Goal: Check status: Check status

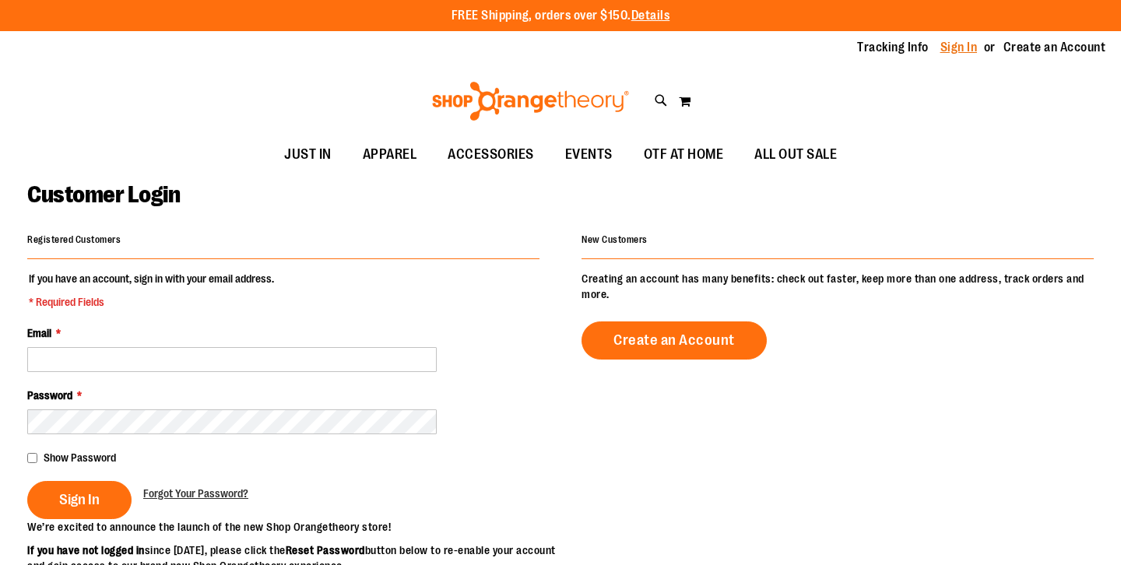
click at [955, 53] on link "Sign In" at bounding box center [958, 47] width 37 height 17
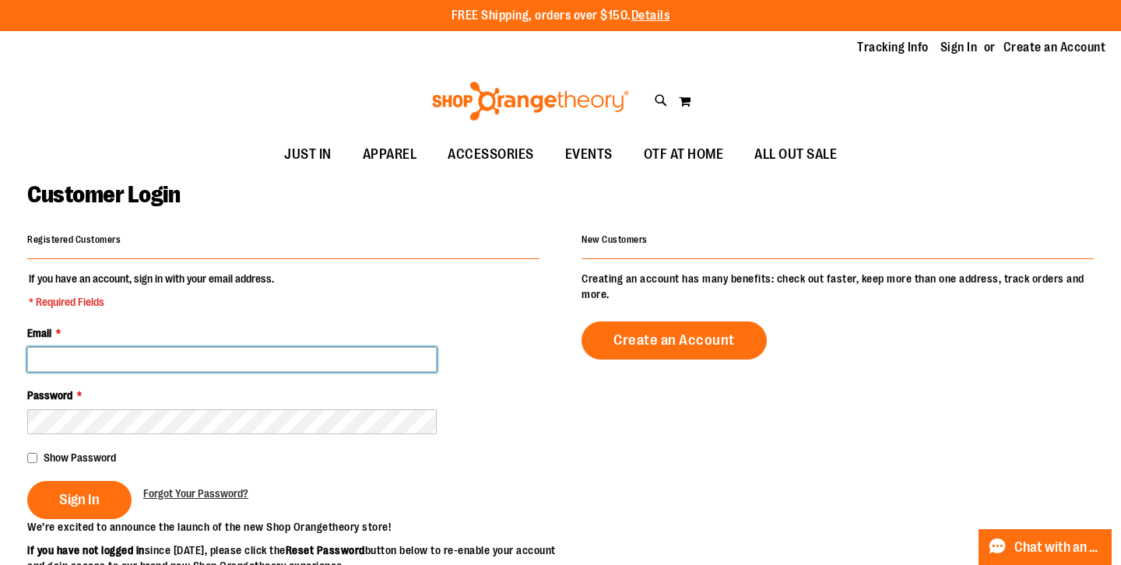
click at [296, 359] on input "Email *" at bounding box center [232, 359] width 410 height 25
type input "**********"
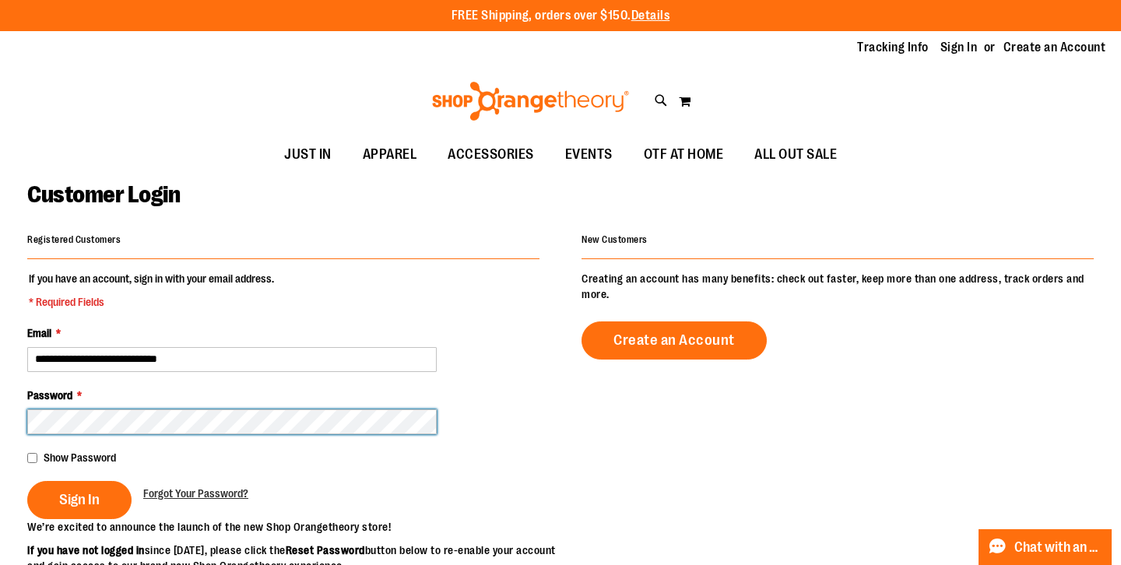
click at [27, 481] on button "Sign In" at bounding box center [79, 500] width 104 height 38
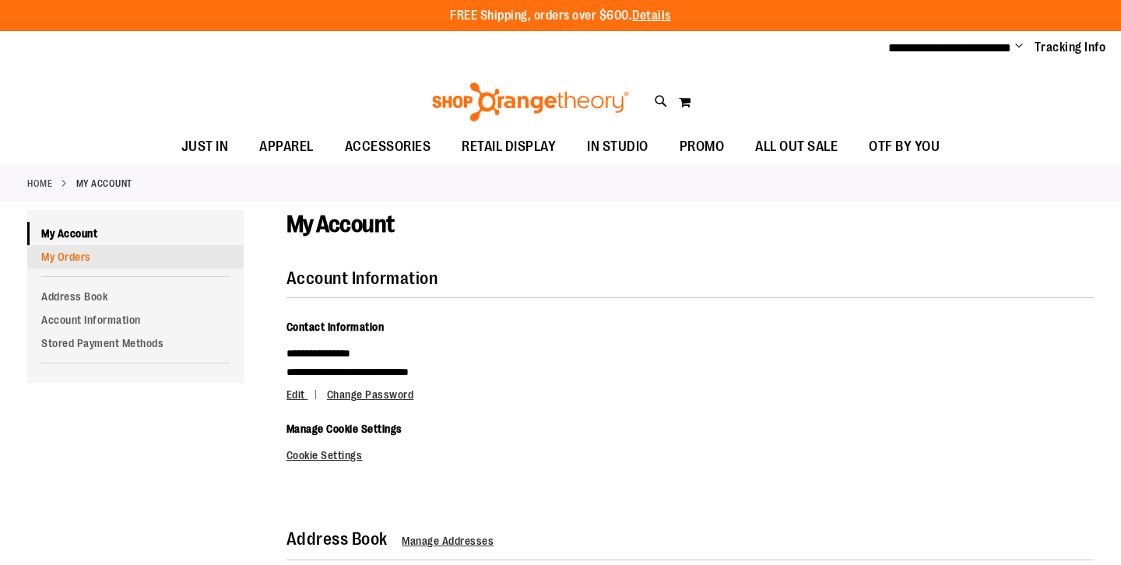
click at [101, 255] on link "My Orders" at bounding box center [135, 256] width 216 height 23
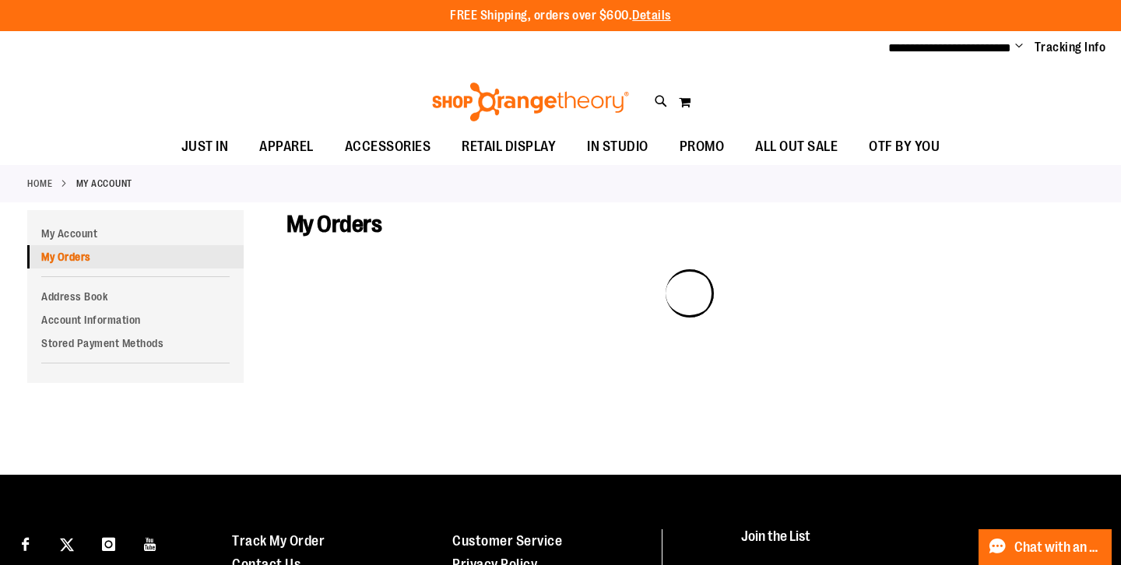
click at [72, 264] on link "My Orders" at bounding box center [135, 256] width 216 height 23
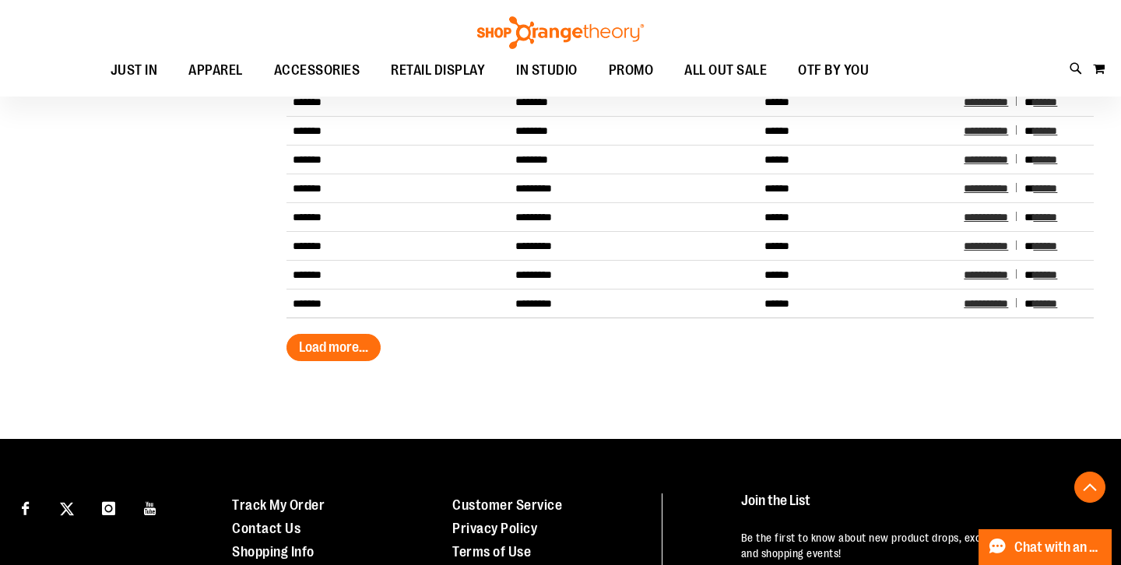
scroll to position [287, 0]
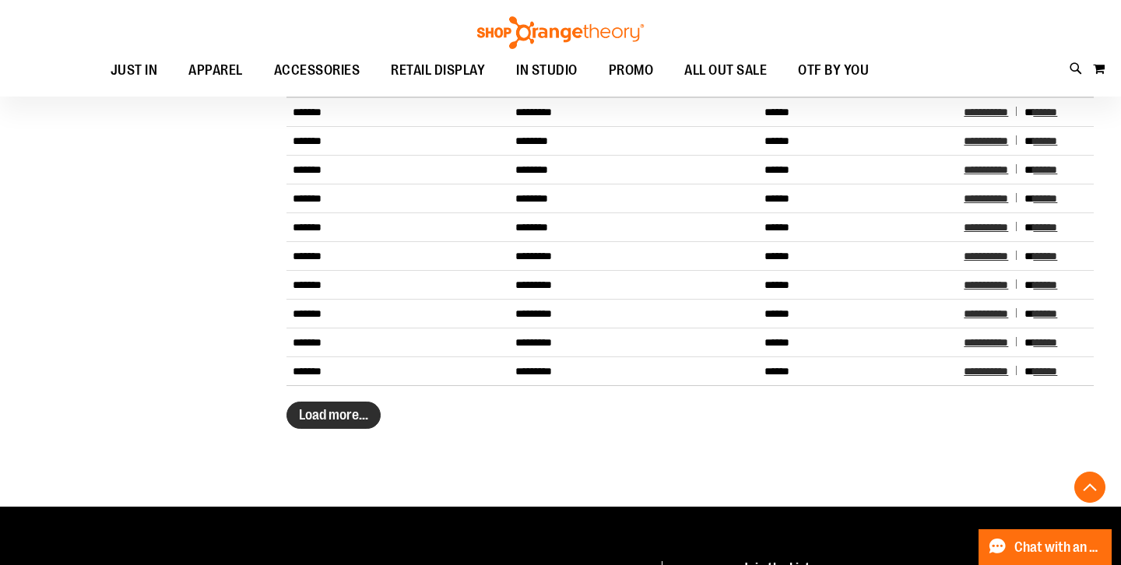
click at [332, 410] on span "Load more..." at bounding box center [333, 415] width 69 height 16
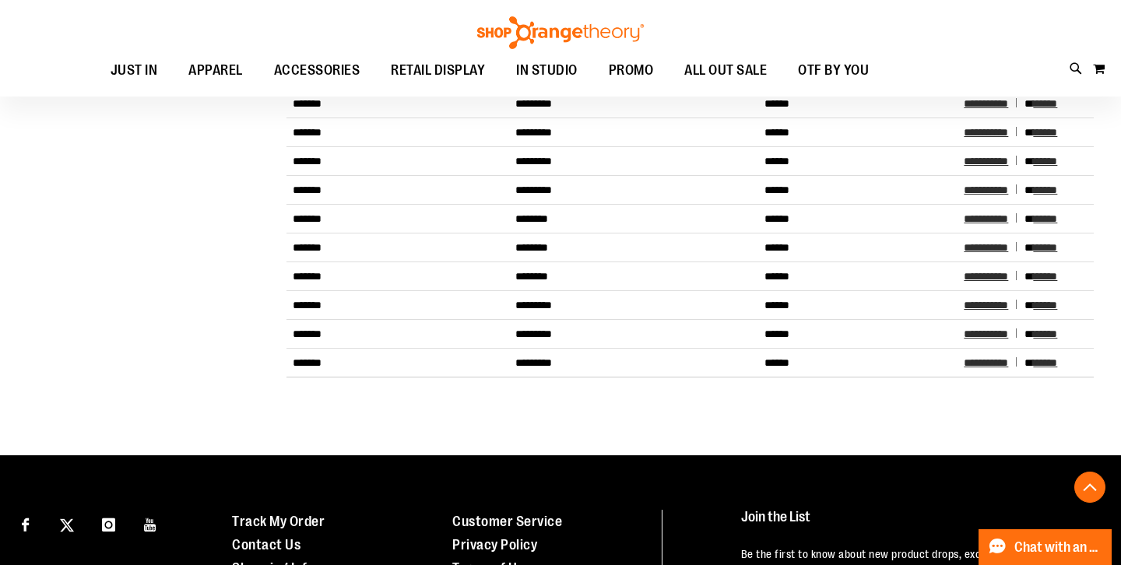
scroll to position [454, 0]
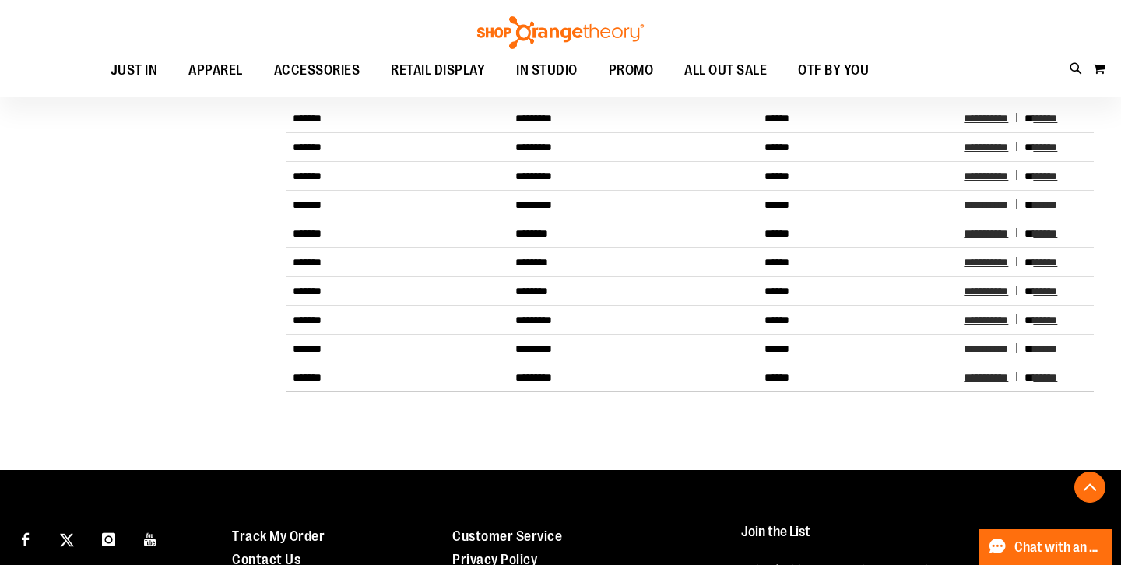
click at [571, 424] on div "**********" at bounding box center [679, 97] width 828 height 684
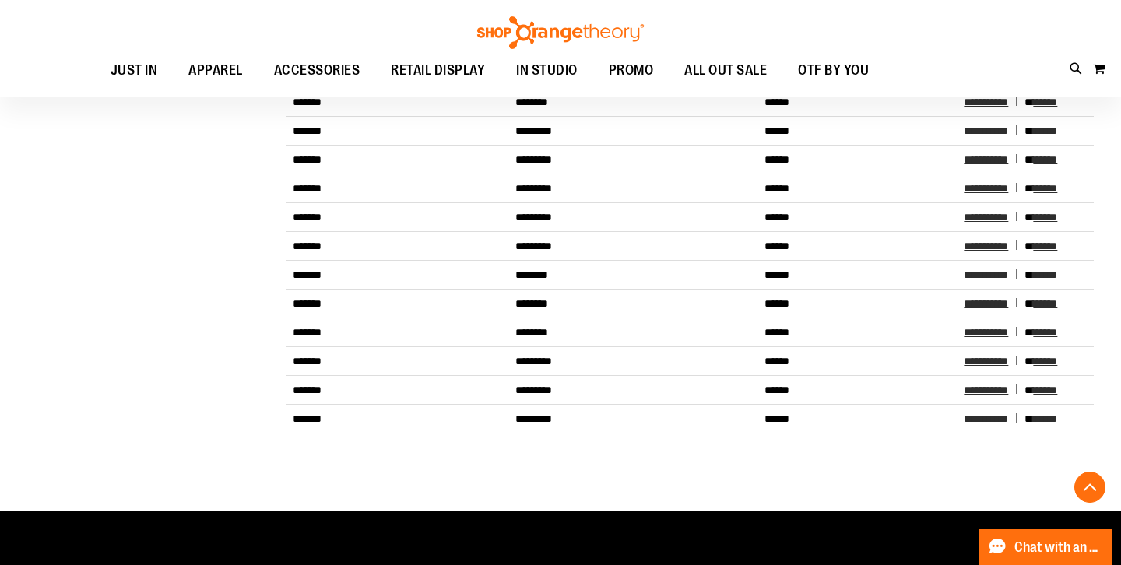
scroll to position [403, 0]
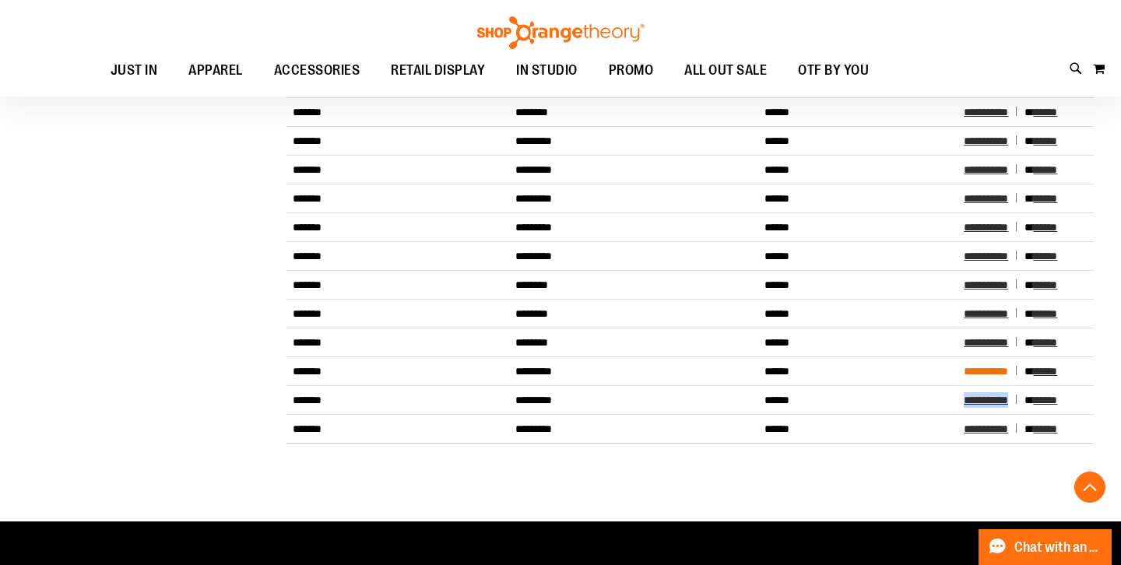
click at [988, 370] on span "**********" at bounding box center [986, 371] width 44 height 11
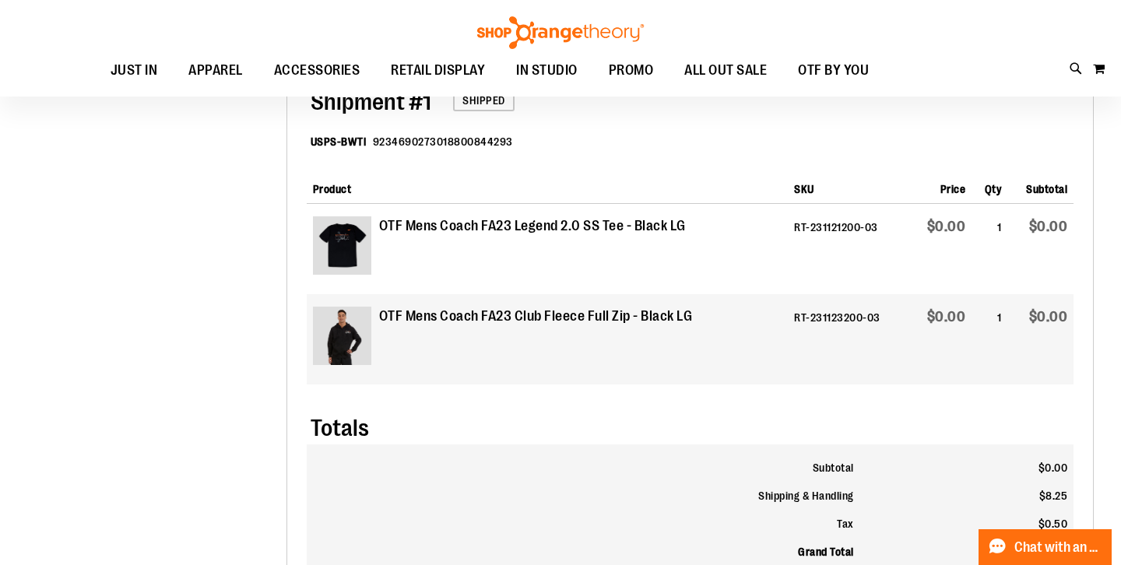
scroll to position [34, 0]
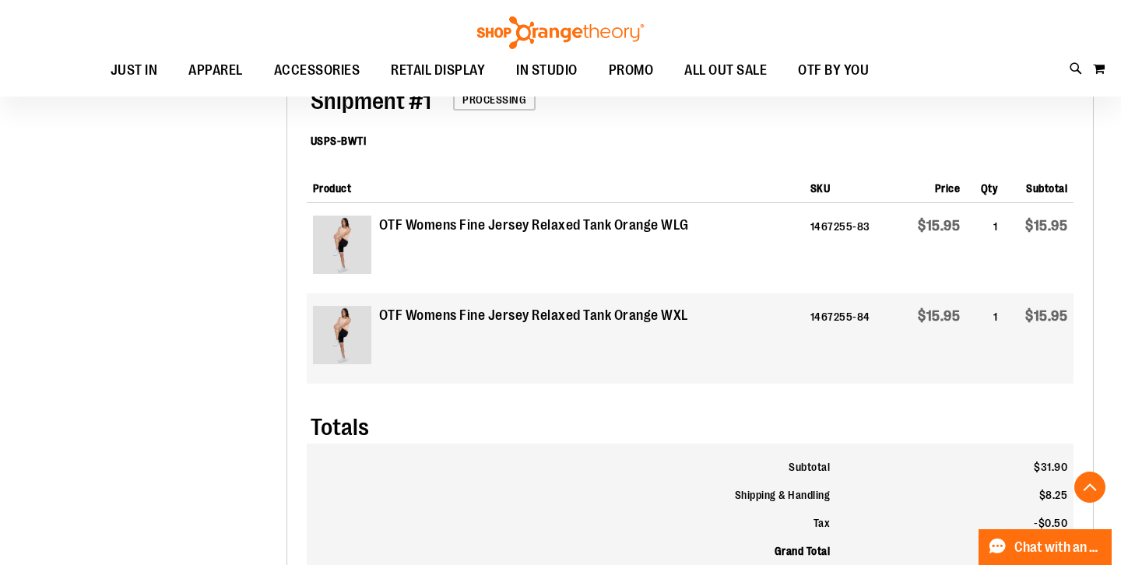
scroll to position [547, 0]
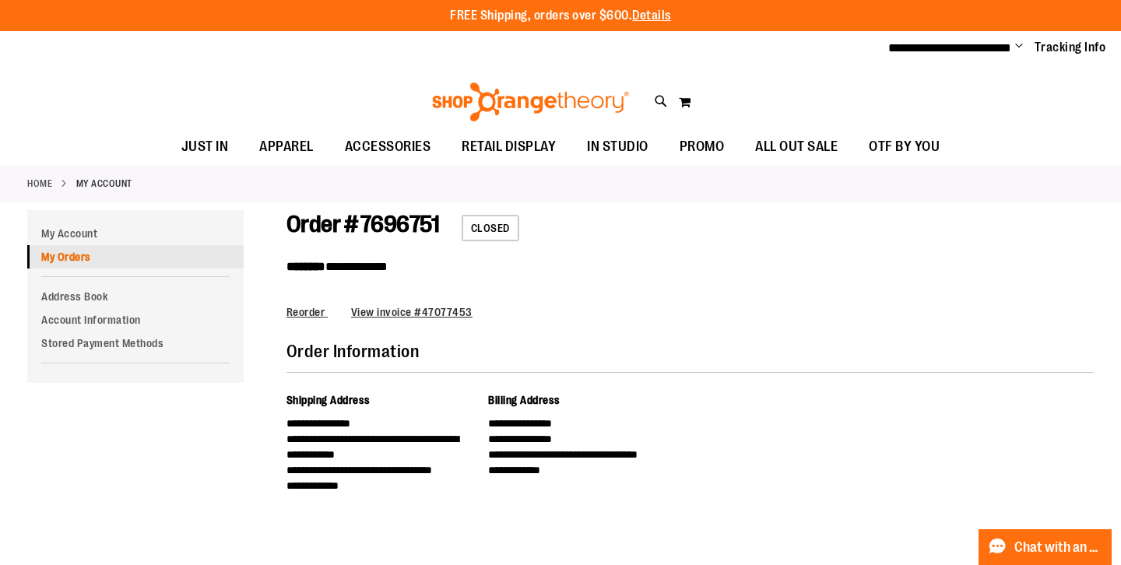
click at [81, 258] on link "My Orders" at bounding box center [135, 256] width 216 height 23
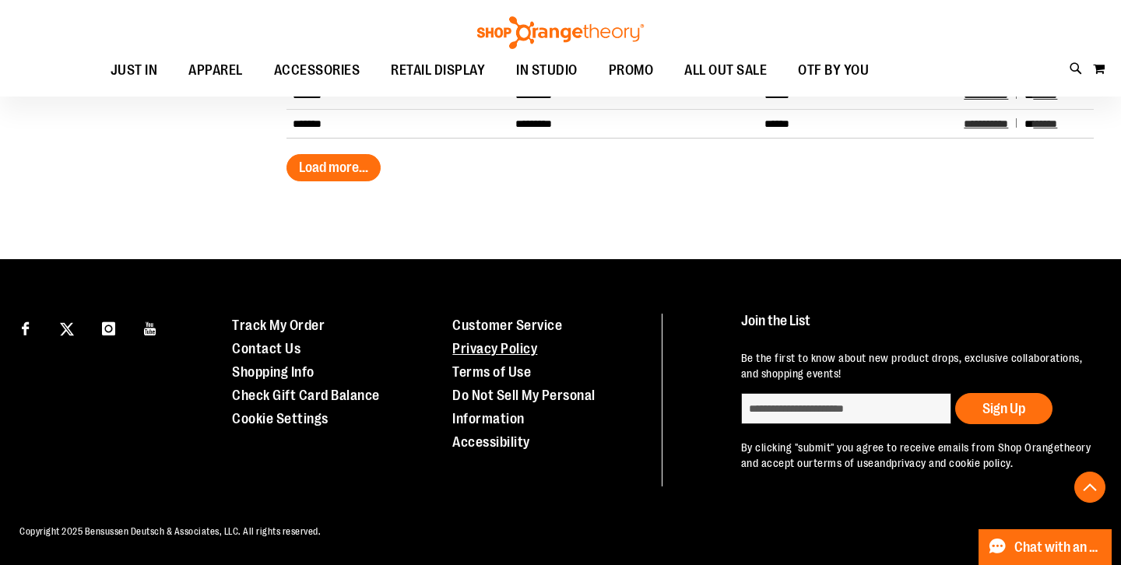
scroll to position [434, 0]
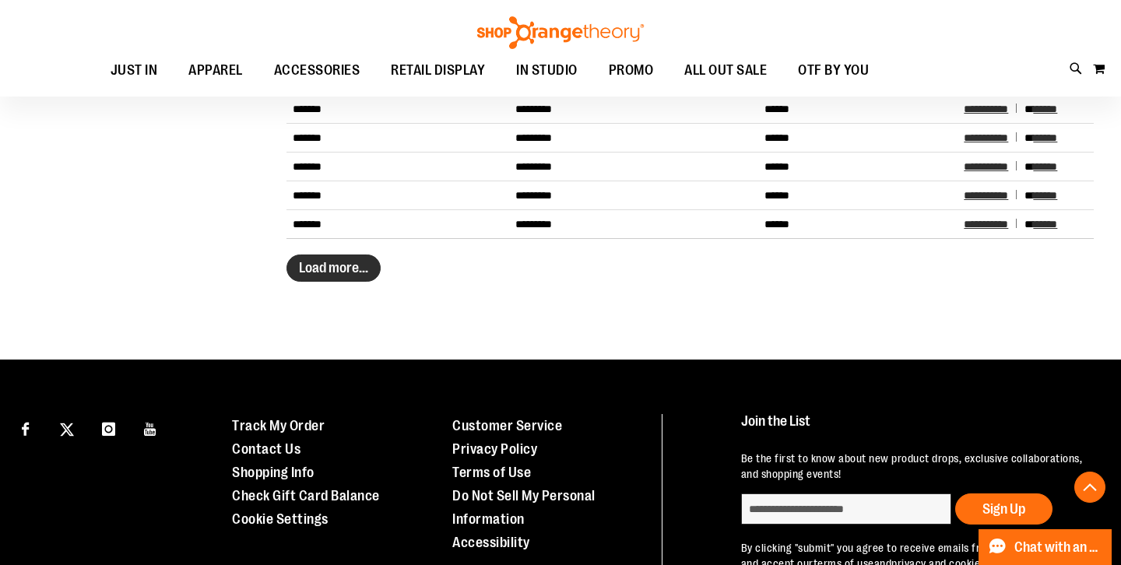
click at [368, 269] on span "Load more..." at bounding box center [333, 268] width 69 height 16
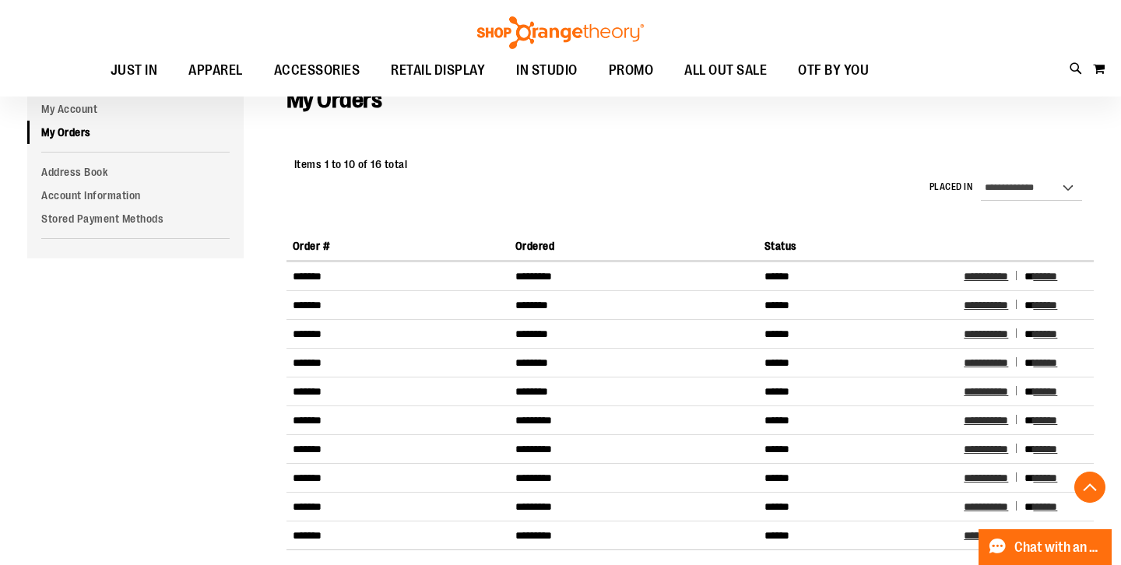
scroll to position [0, 0]
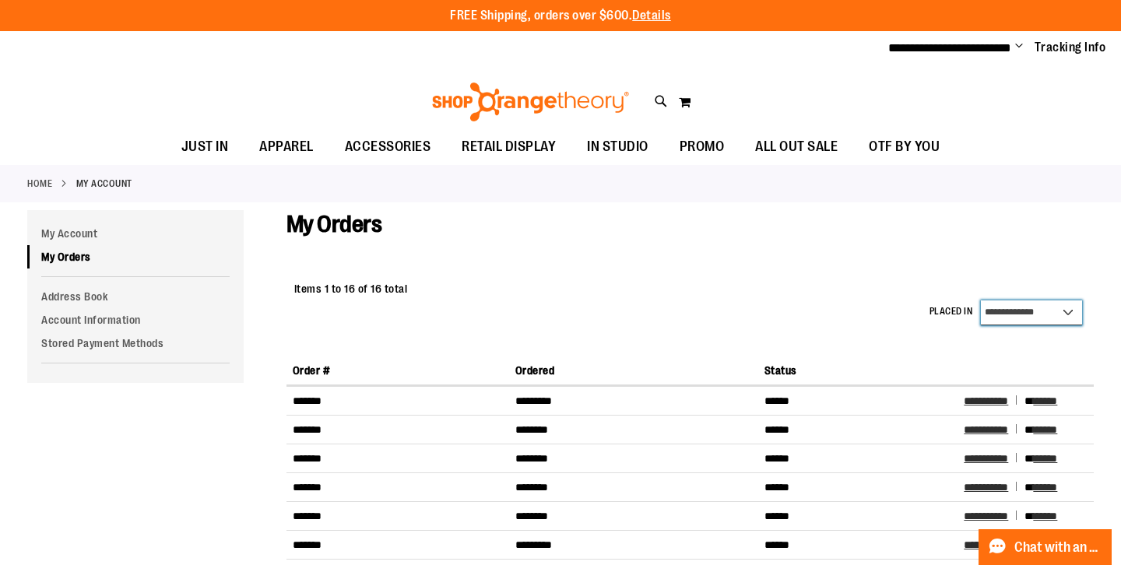
click at [1042, 305] on select "**********" at bounding box center [1032, 313] width 102 height 25
select select "*"
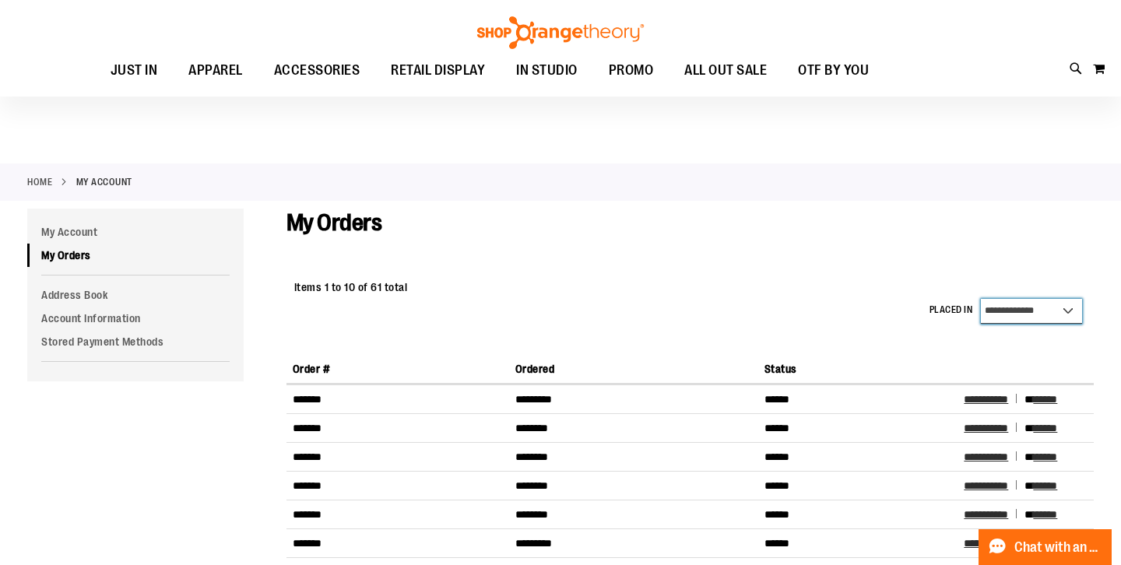
scroll to position [550, 0]
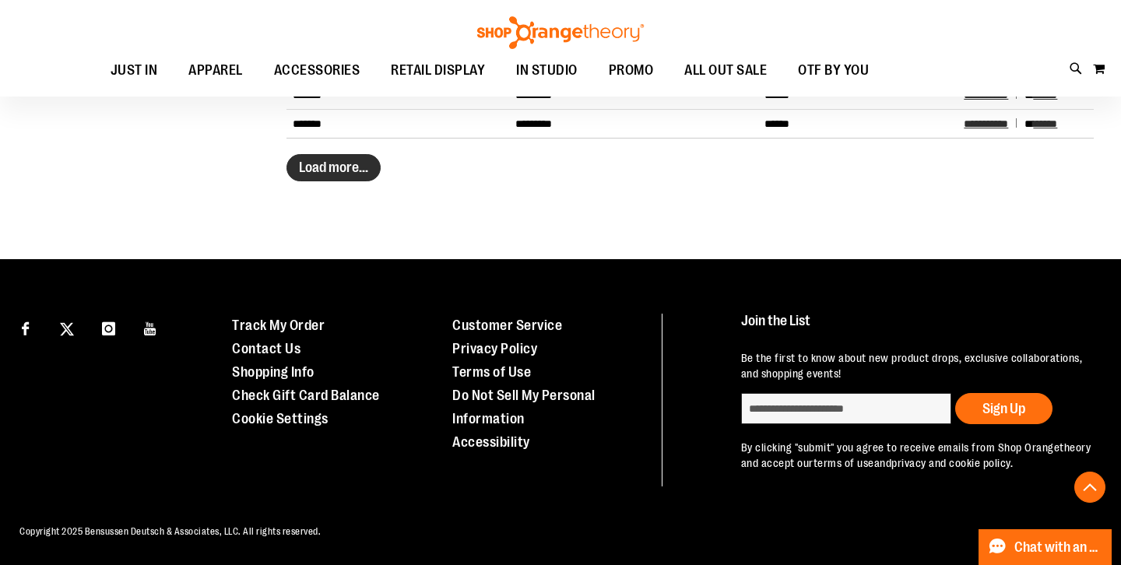
click at [353, 162] on button "Load more..." at bounding box center [334, 167] width 94 height 27
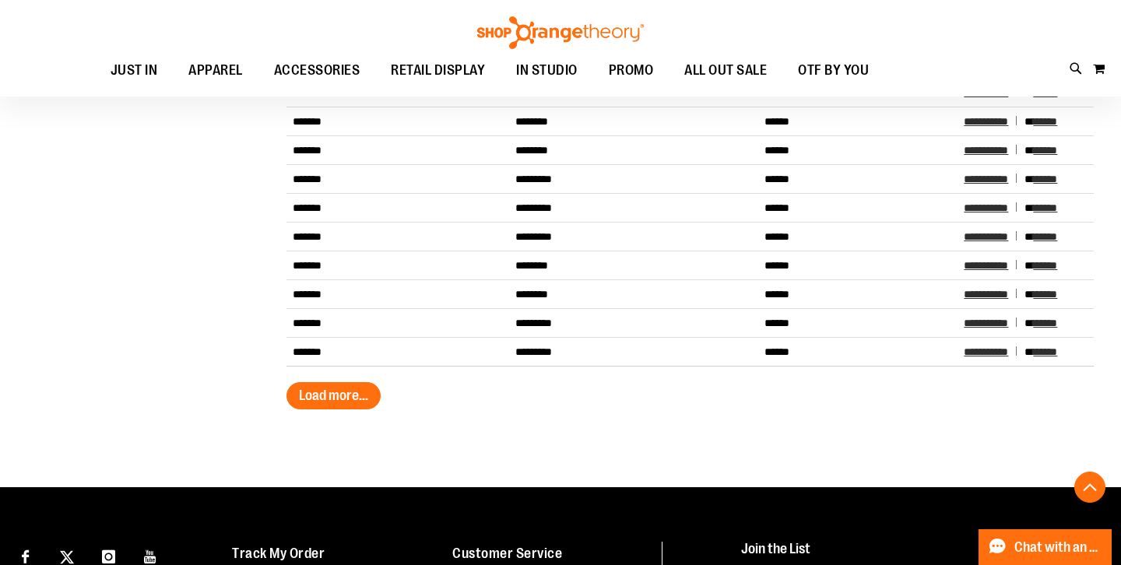
scroll to position [621, 0]
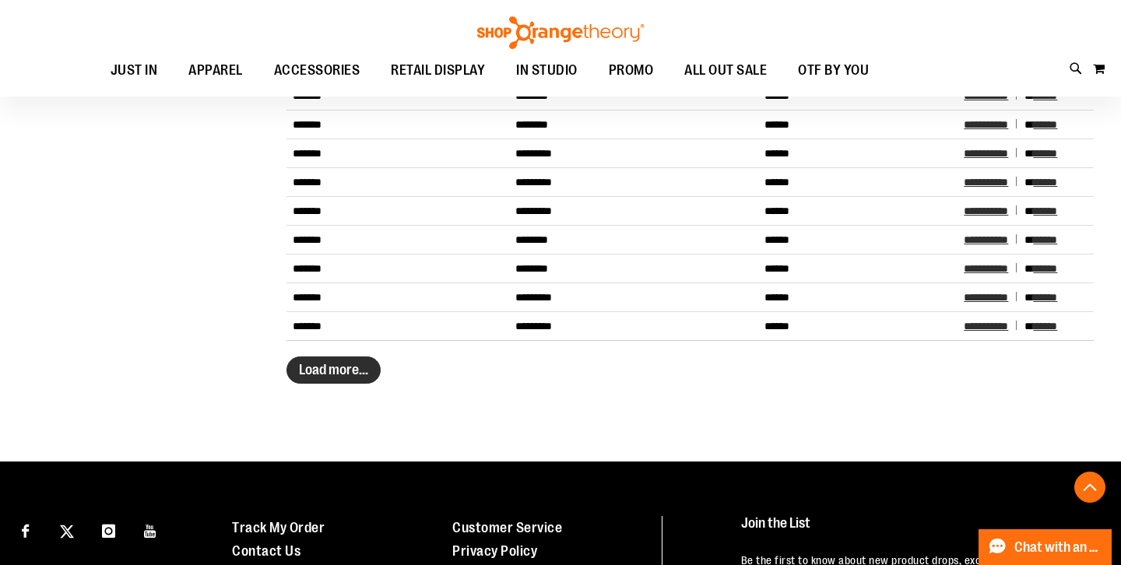
click at [346, 374] on span "Load more..." at bounding box center [333, 370] width 69 height 16
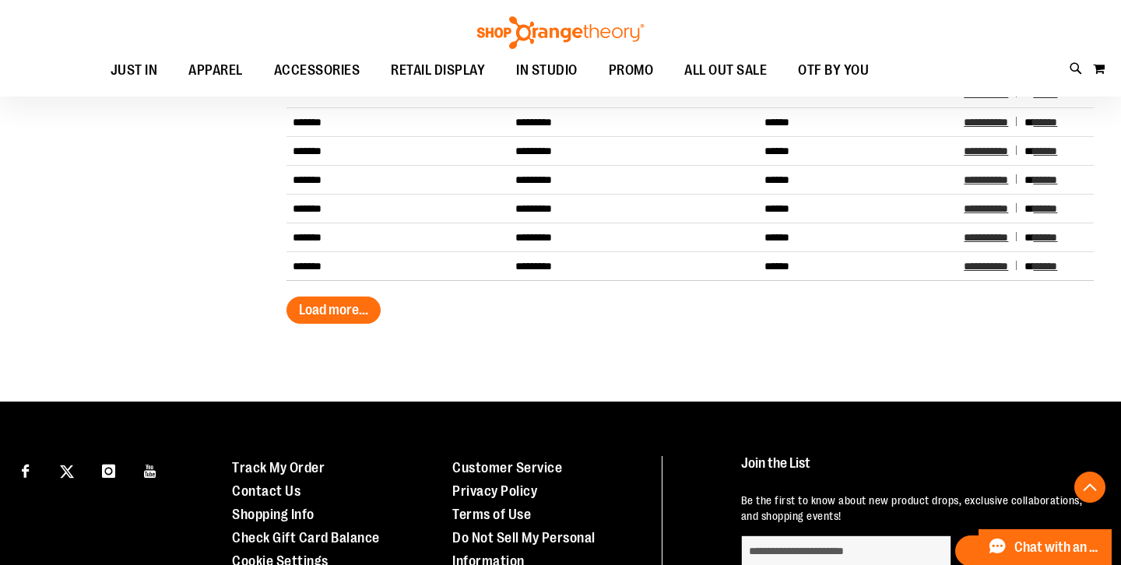
scroll to position [955, 0]
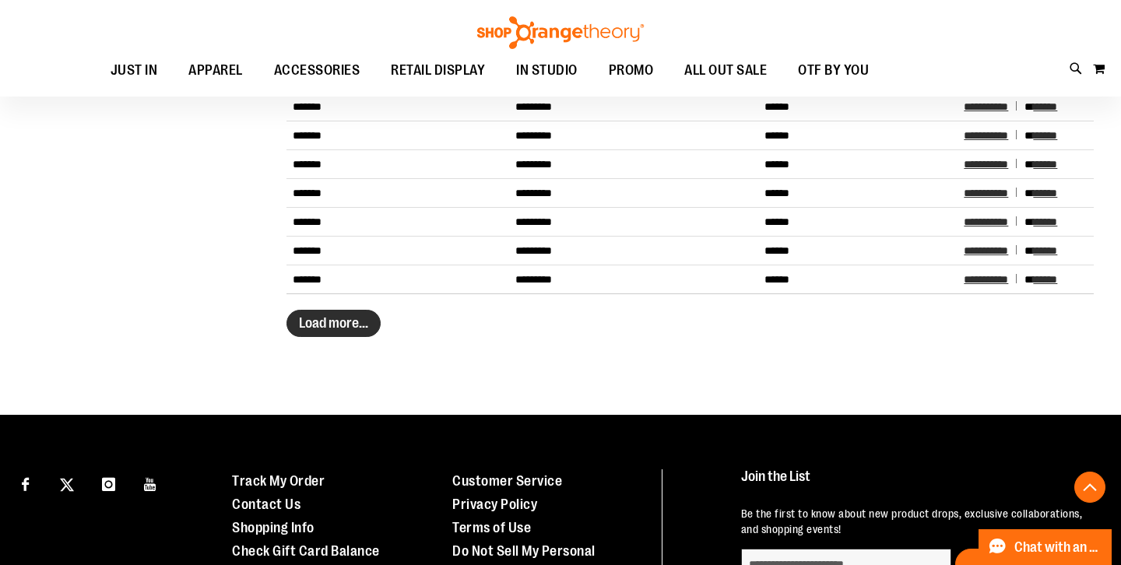
click at [322, 329] on span "Load more..." at bounding box center [333, 323] width 69 height 16
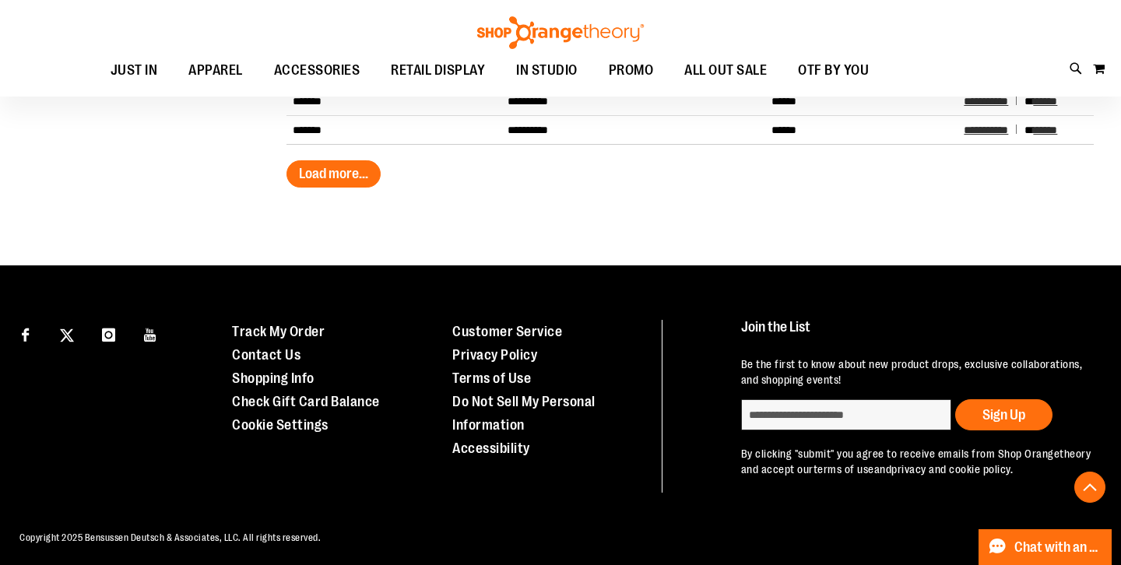
scroll to position [1415, 0]
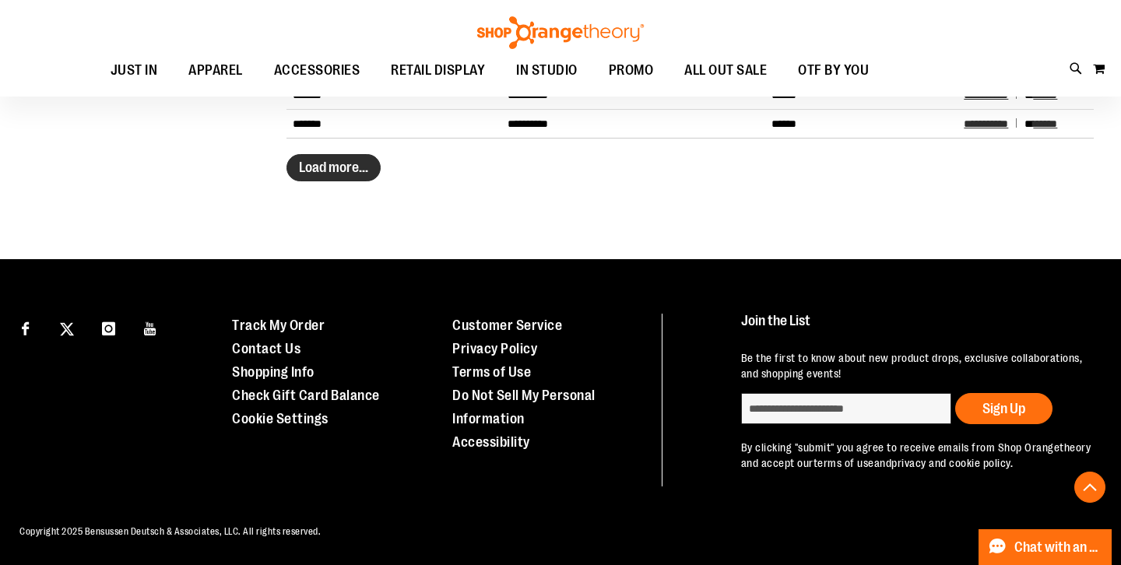
click at [343, 160] on span "Load more..." at bounding box center [333, 168] width 69 height 16
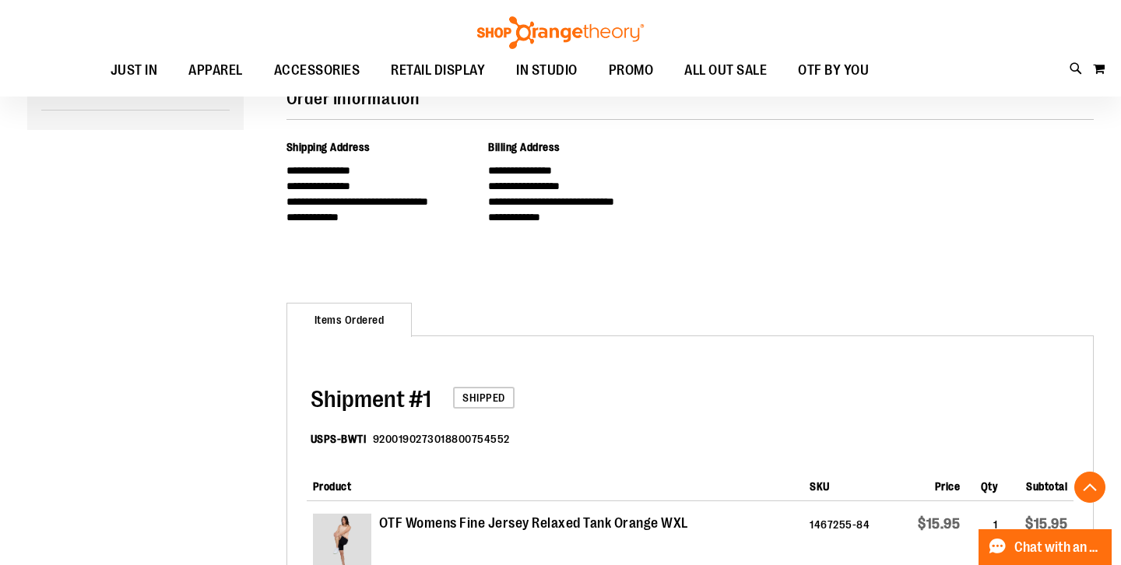
scroll to position [395, 0]
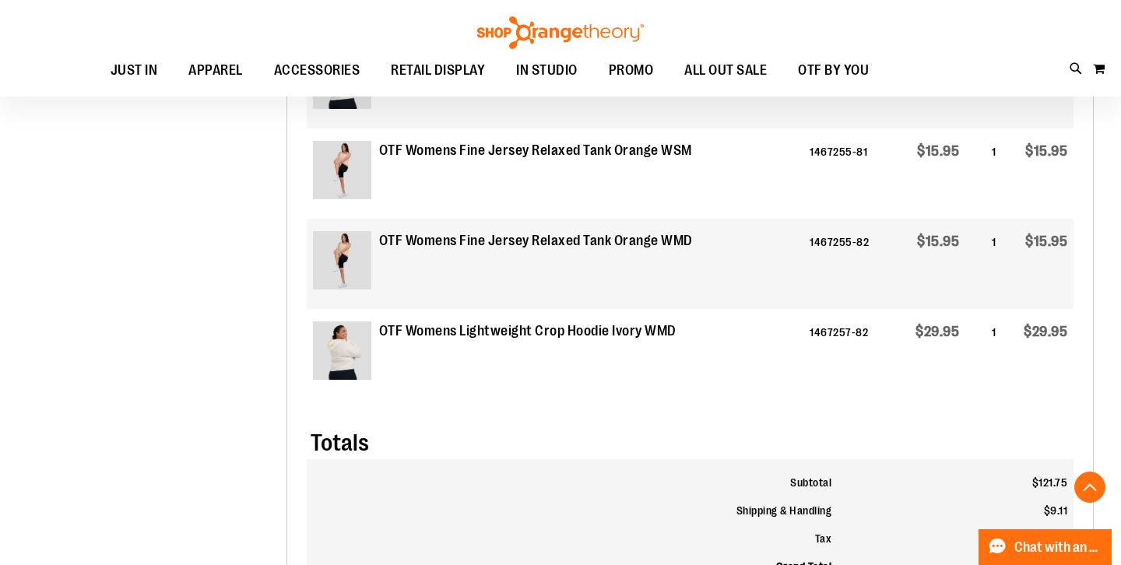
scroll to position [976, 0]
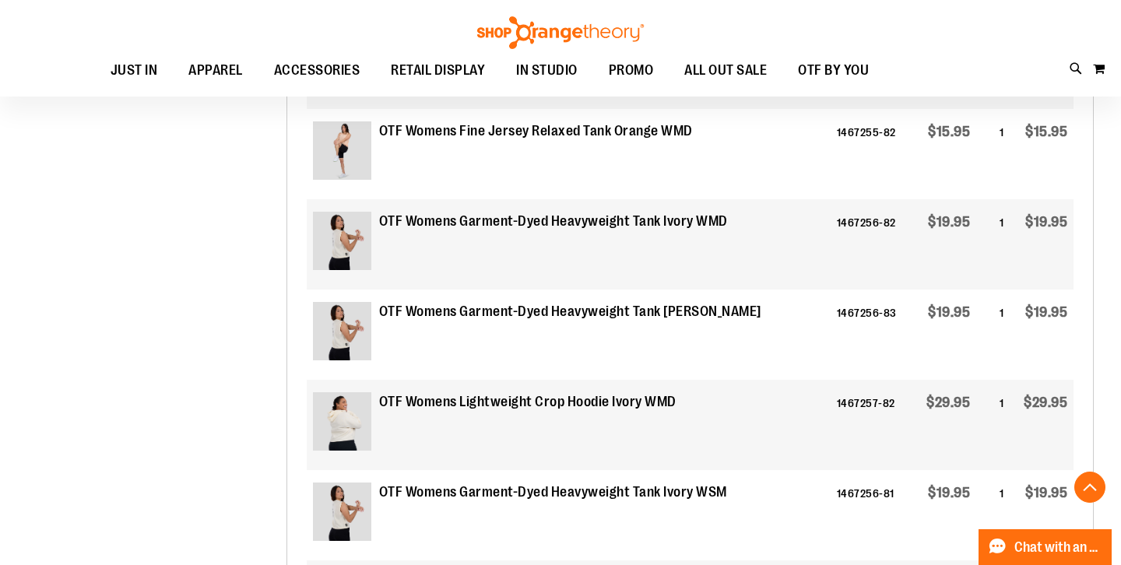
scroll to position [1329, 0]
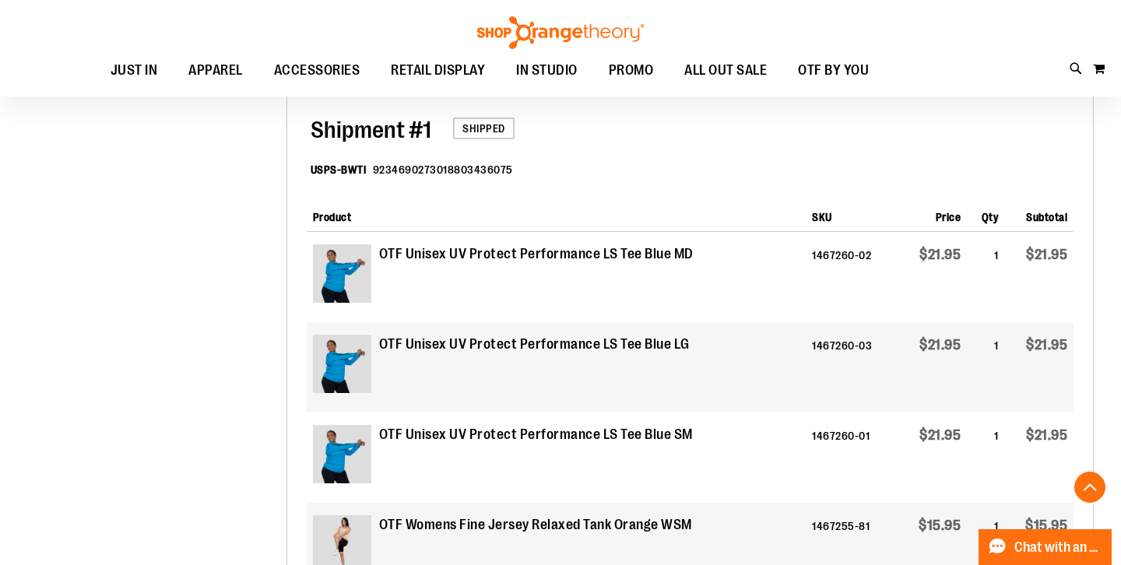
scroll to position [853, 0]
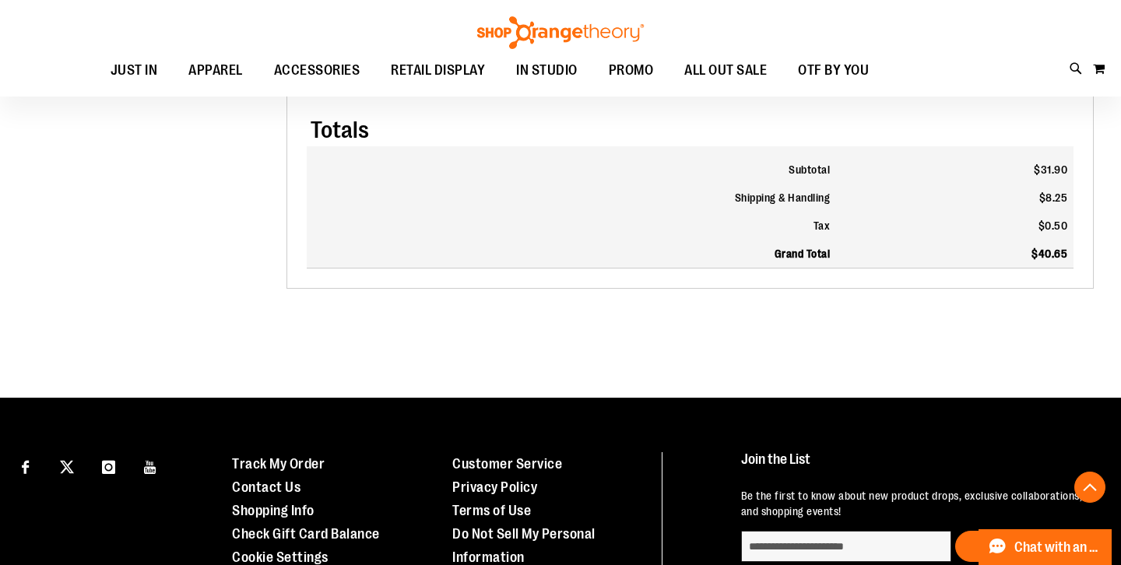
scroll to position [833, 0]
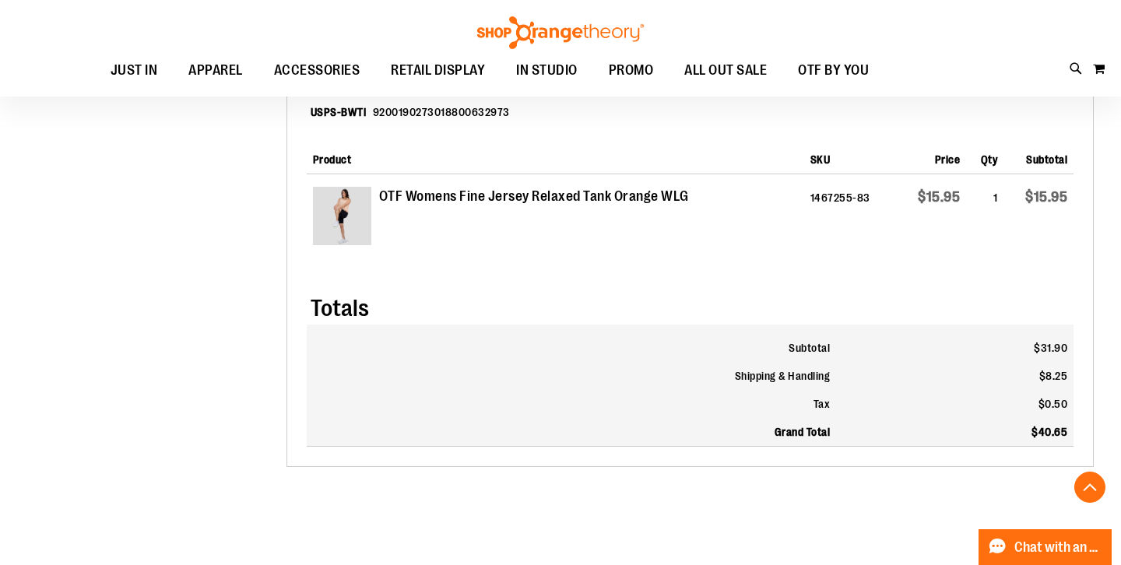
scroll to position [877, 0]
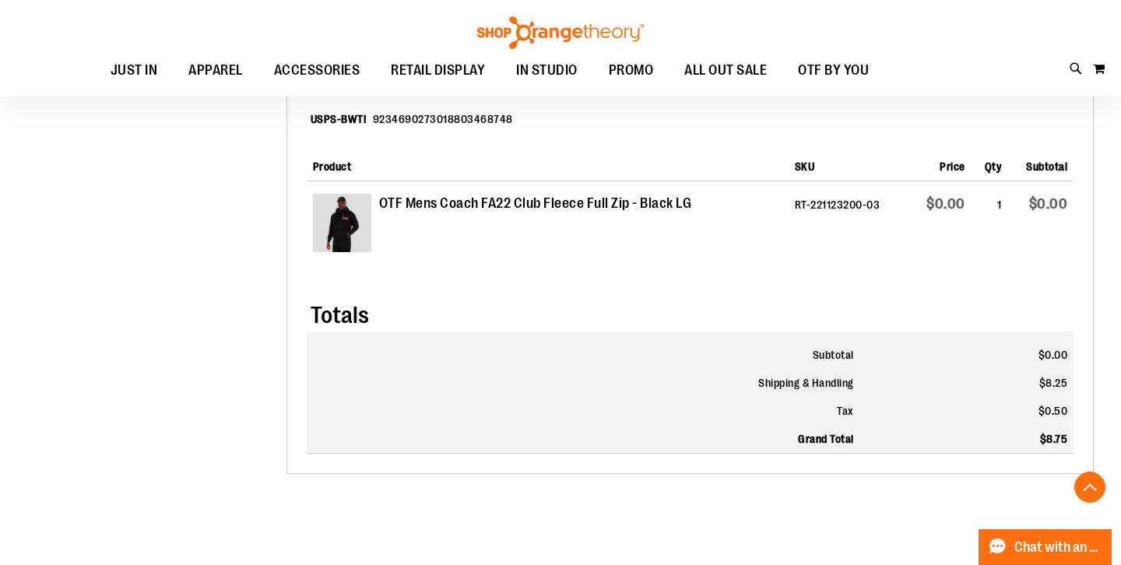
scroll to position [643, 0]
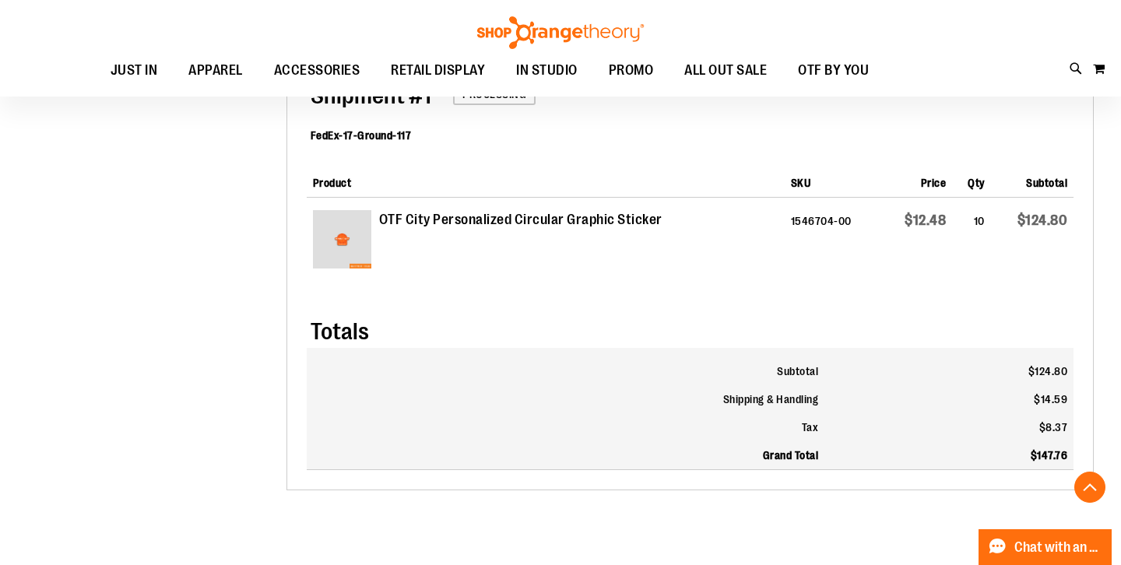
scroll to position [564, 0]
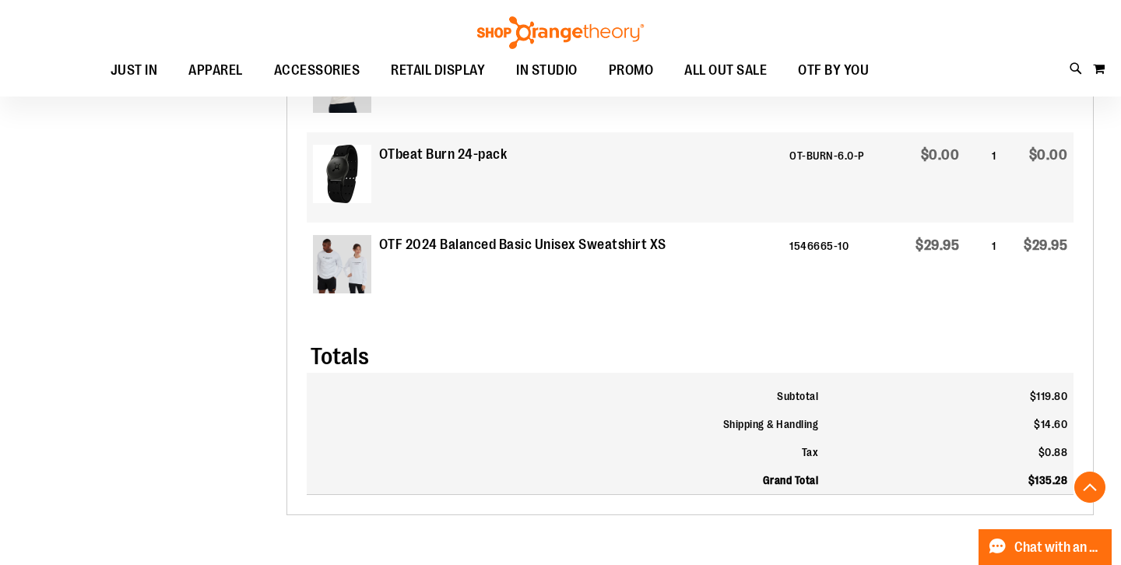
scroll to position [937, 0]
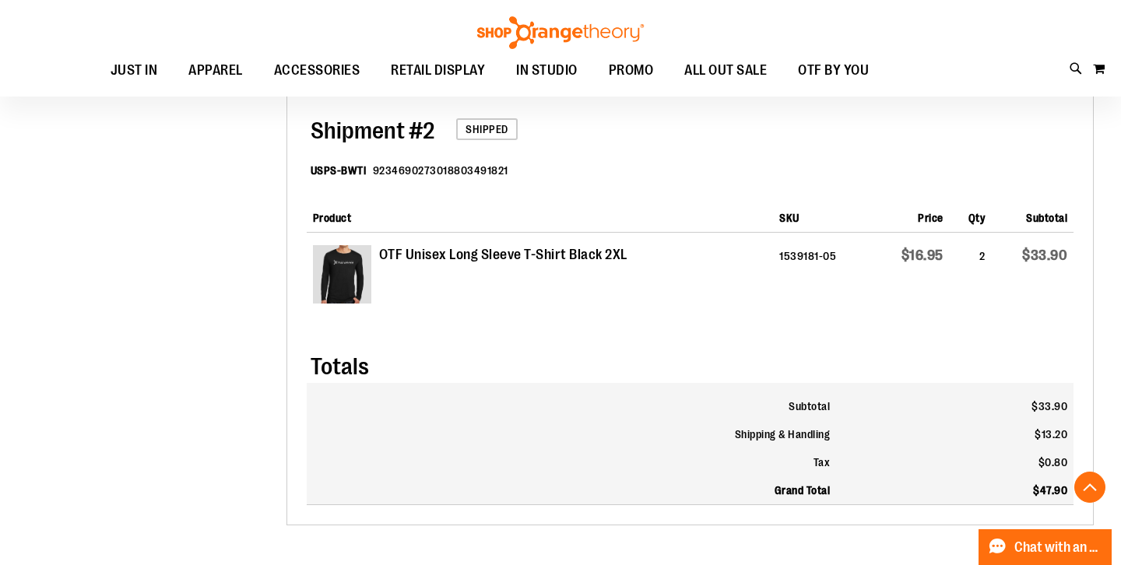
scroll to position [801, 0]
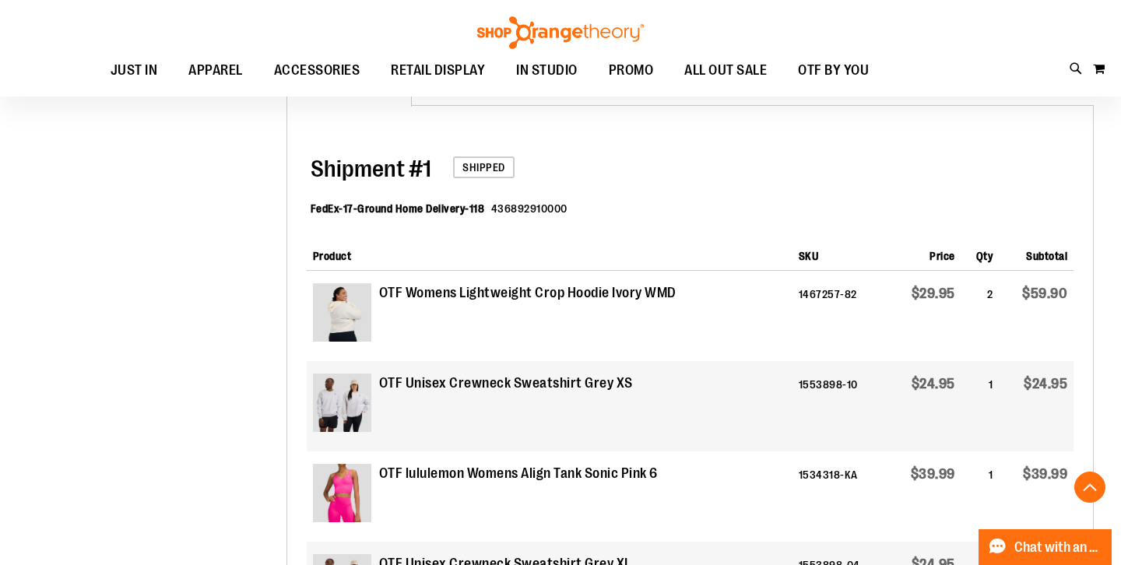
scroll to position [494, 0]
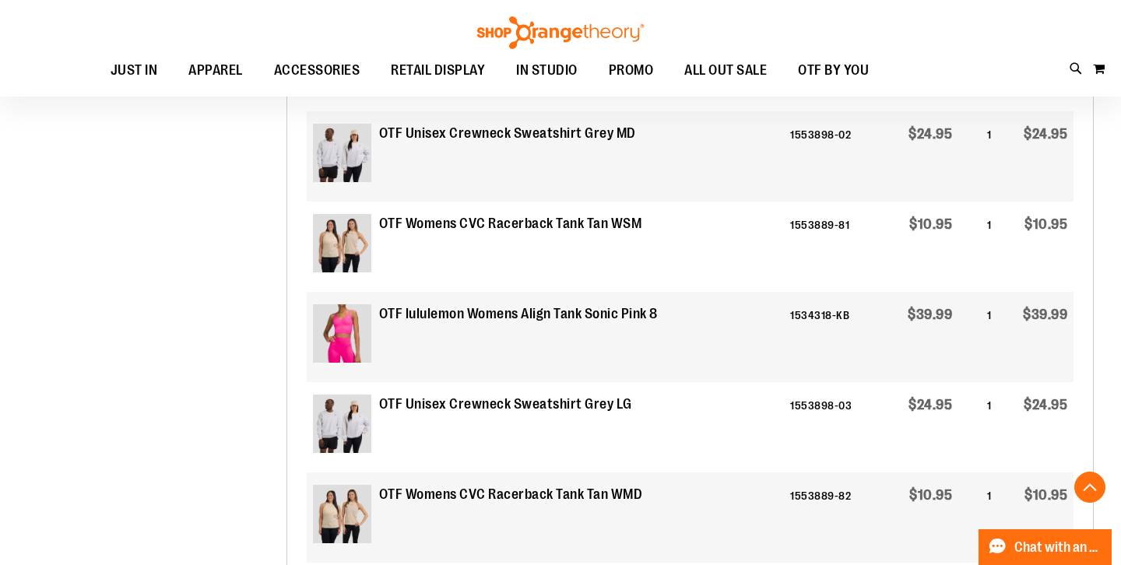
scroll to position [1168, 0]
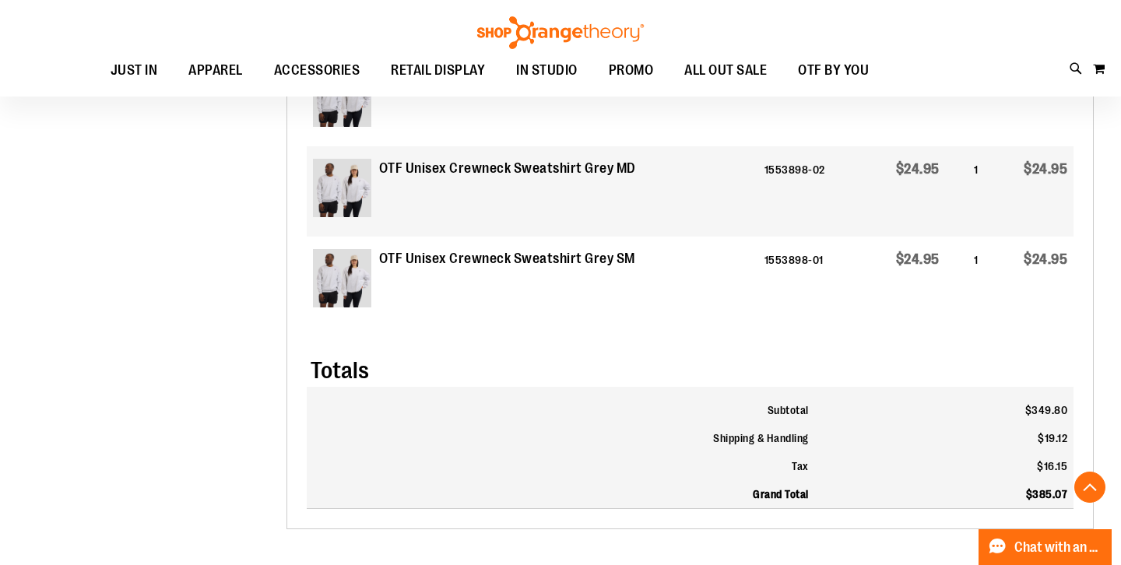
scroll to position [884, 0]
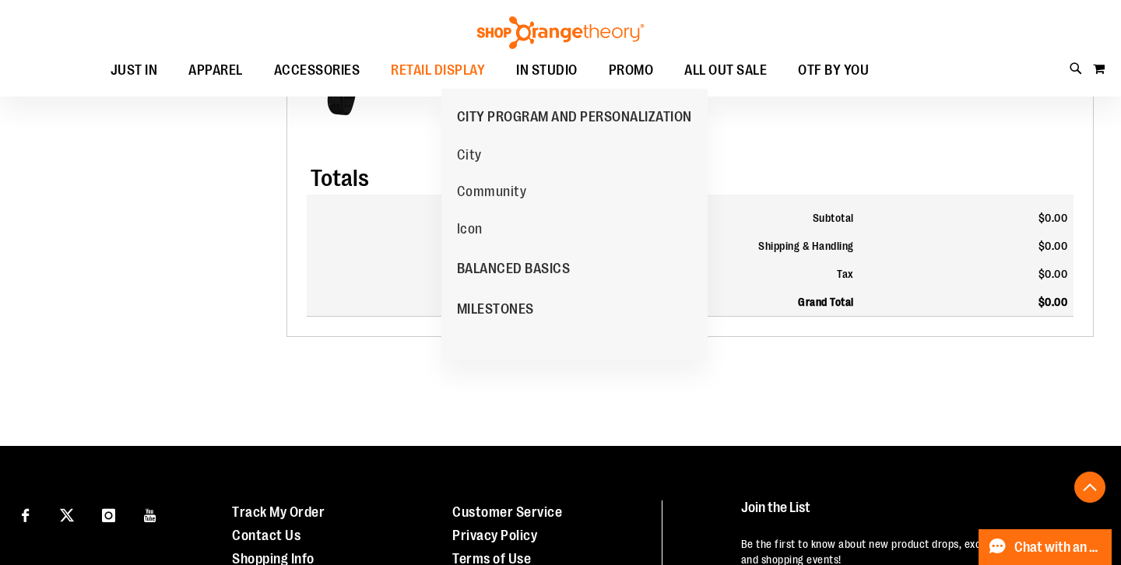
scroll to position [910, 0]
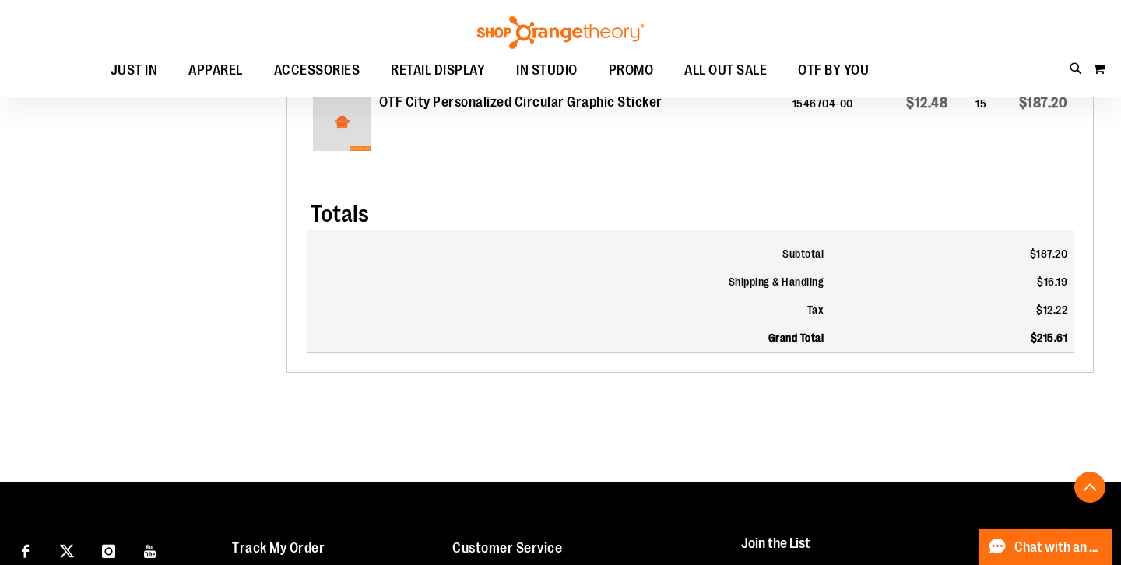
scroll to position [680, 0]
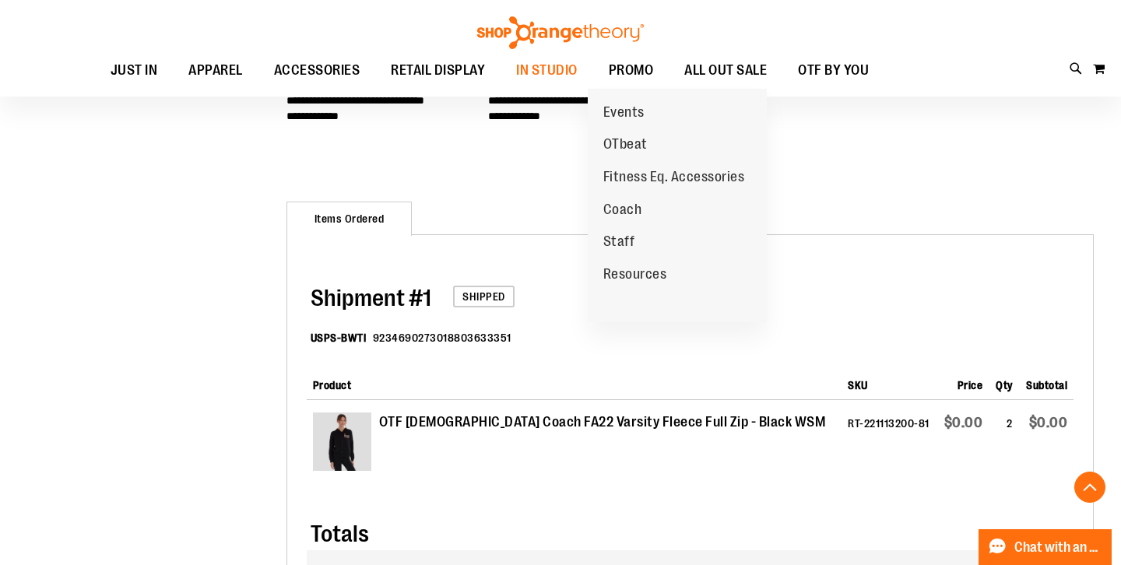
scroll to position [589, 0]
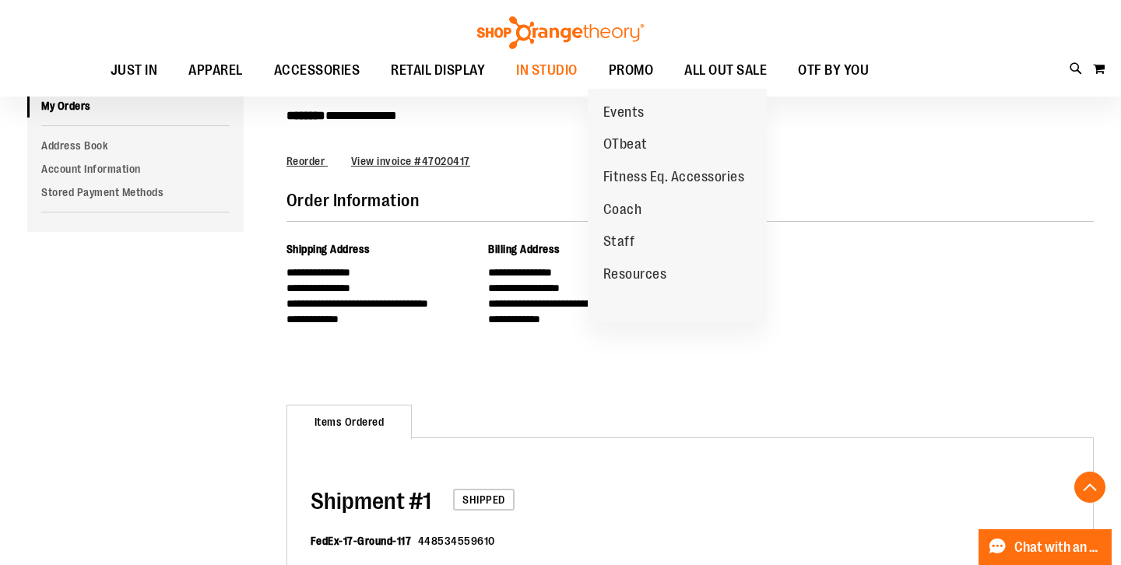
scroll to position [598, 0]
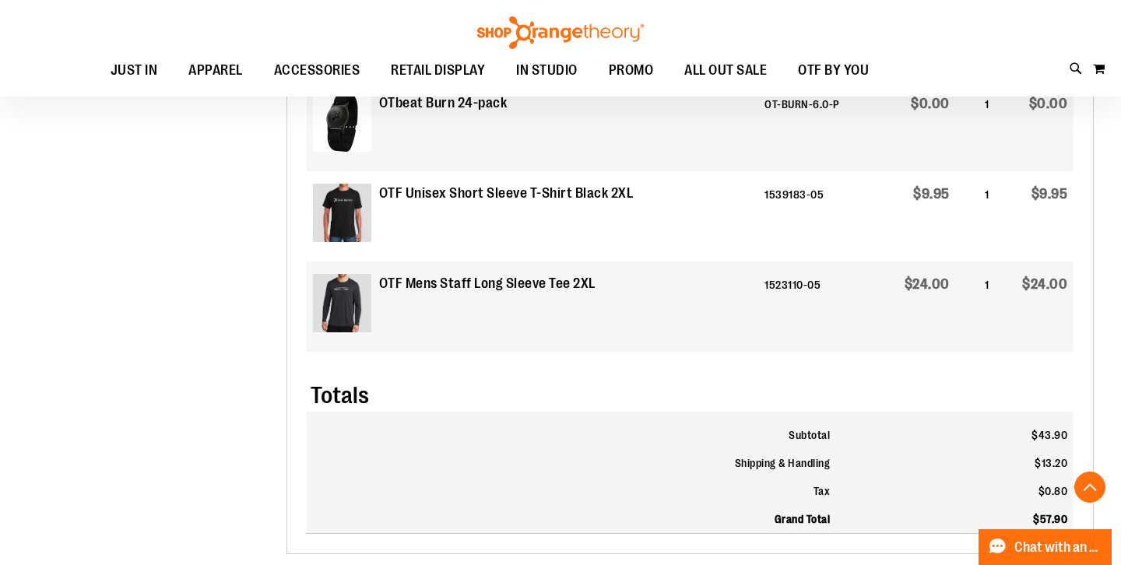
scroll to position [810, 0]
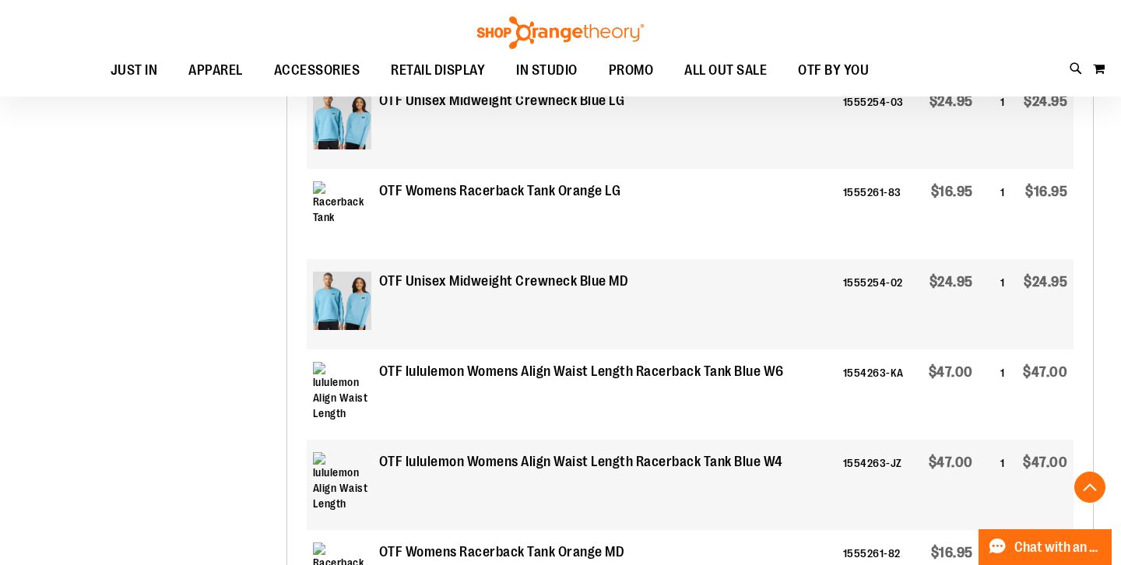
scroll to position [564, 0]
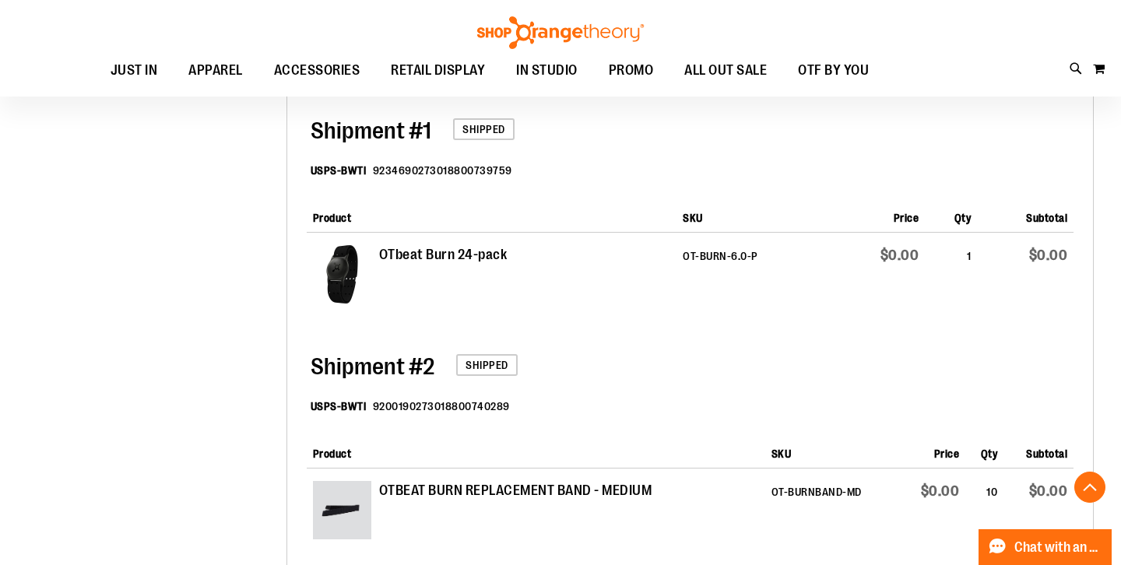
scroll to position [771, 0]
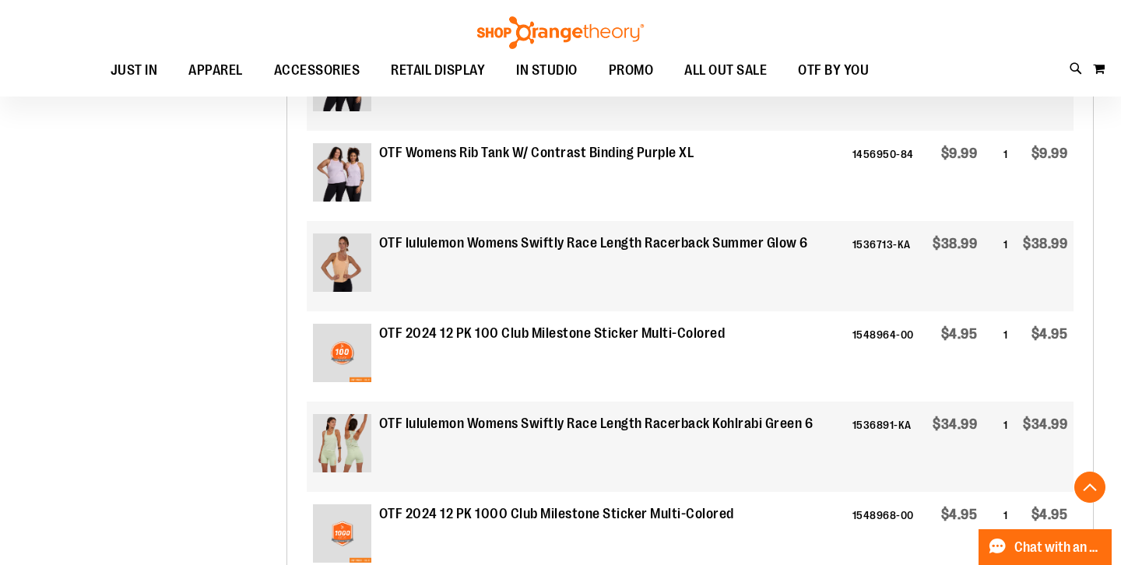
scroll to position [1004, 0]
